Goal: Navigation & Orientation: Find specific page/section

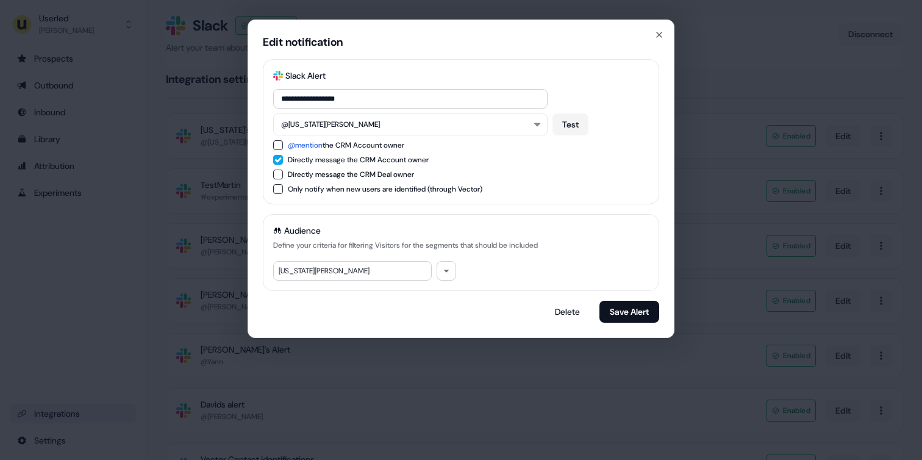
click at [241, 128] on div "**********" at bounding box center [461, 230] width 922 height 460
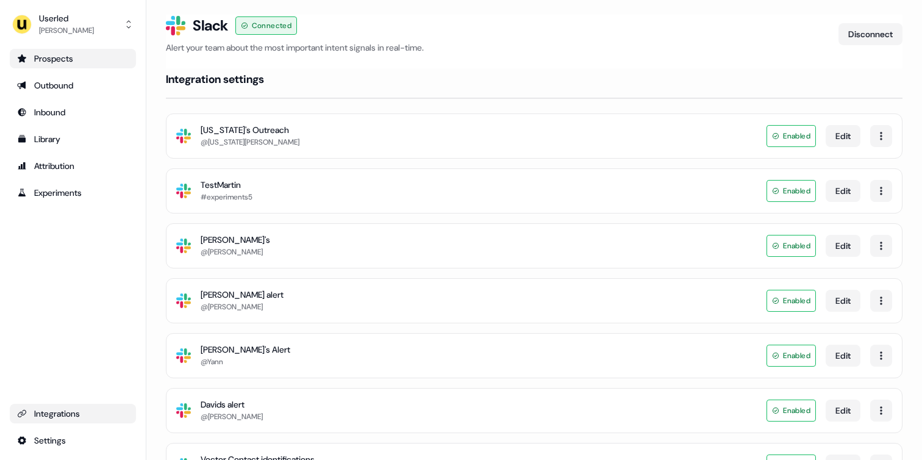
click at [77, 68] on ul "Prospects Outbound Inbound Library Attribution Experiments" at bounding box center [73, 126] width 126 height 154
click at [69, 61] on div "Prospects" at bounding box center [73, 58] width 112 height 12
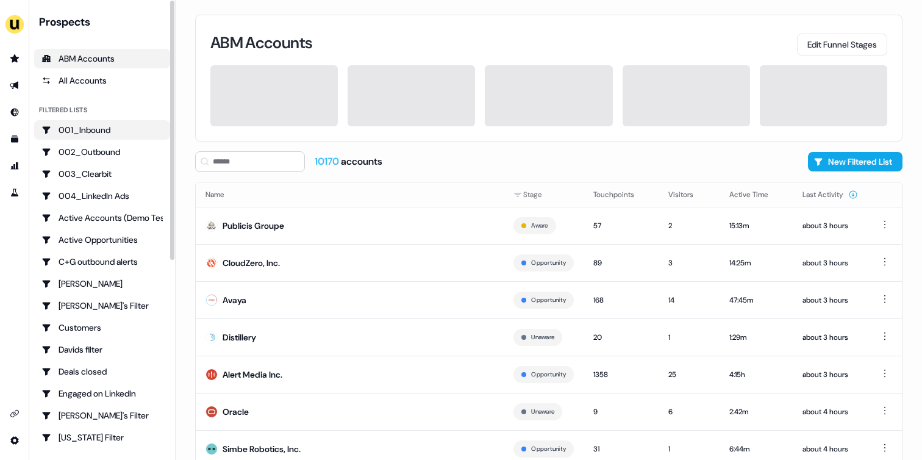
click at [90, 136] on link "001_Inbound" at bounding box center [102, 130] width 136 height 20
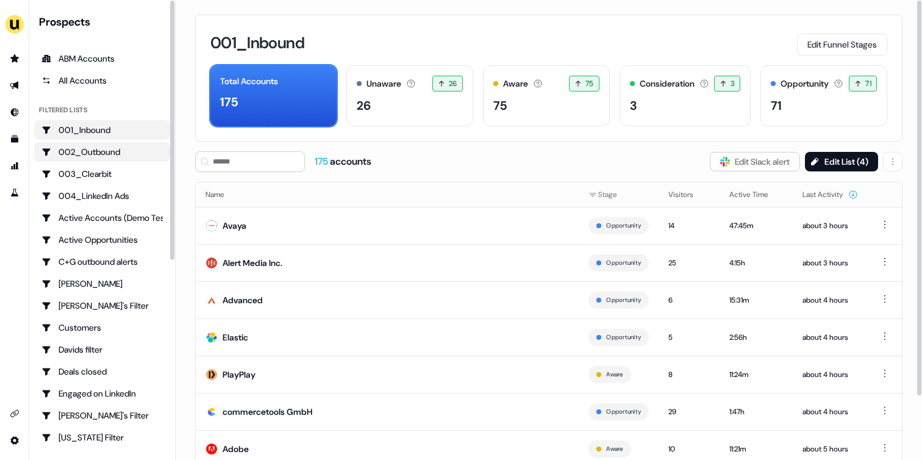
click at [95, 149] on div "002_Outbound" at bounding box center [101, 152] width 121 height 12
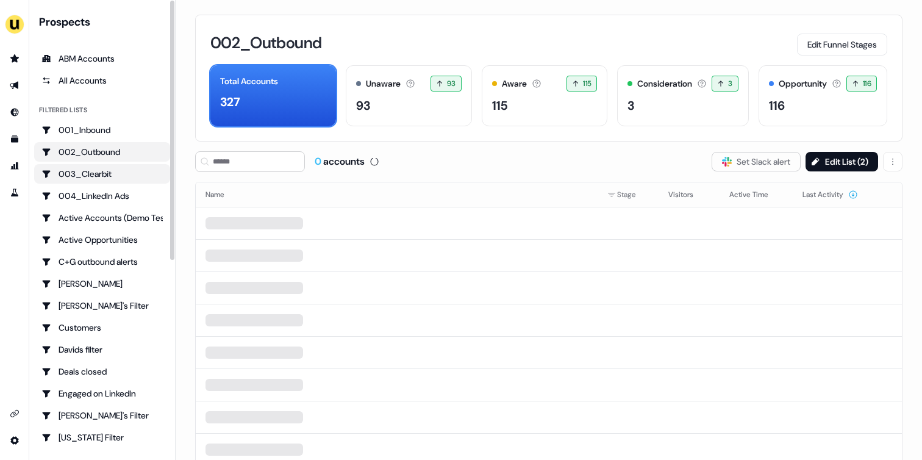
click at [87, 178] on div "003_Clearbit" at bounding box center [101, 174] width 121 height 12
click at [98, 143] on link "002_Outbound" at bounding box center [102, 152] width 136 height 20
click at [102, 130] on div "001_Inbound" at bounding box center [101, 130] width 121 height 12
